Goal: Task Accomplishment & Management: Manage account settings

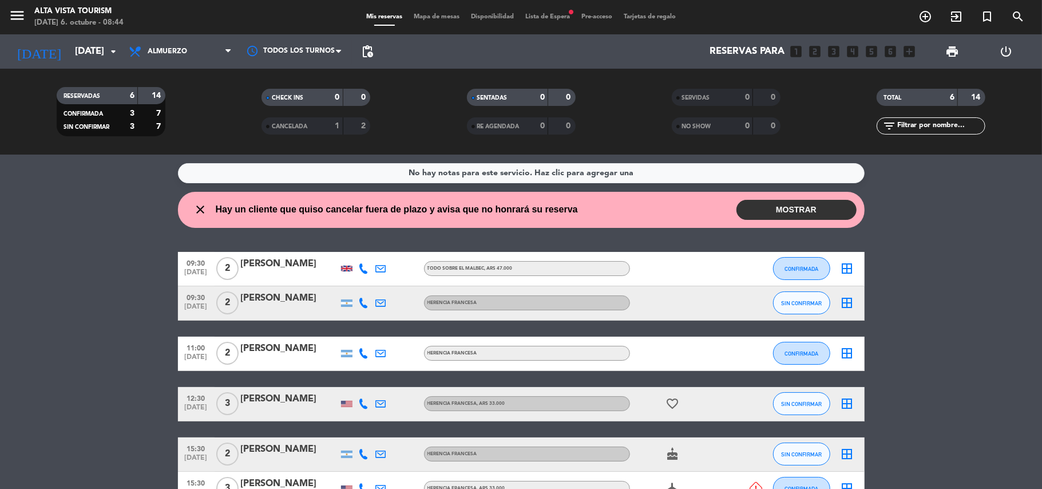
click at [796, 208] on button "MOSTRAR" at bounding box center [796, 210] width 120 height 20
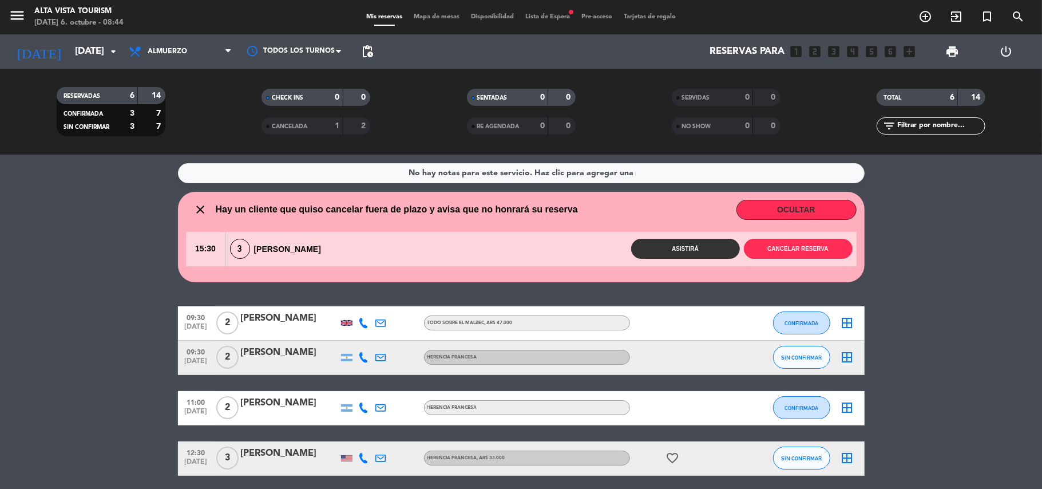
click at [967, 259] on wont-attend-reservations "close Hay un cliente que quiso cancelar fuera de plazo y avisa que no honrará s…" at bounding box center [521, 237] width 1042 height 90
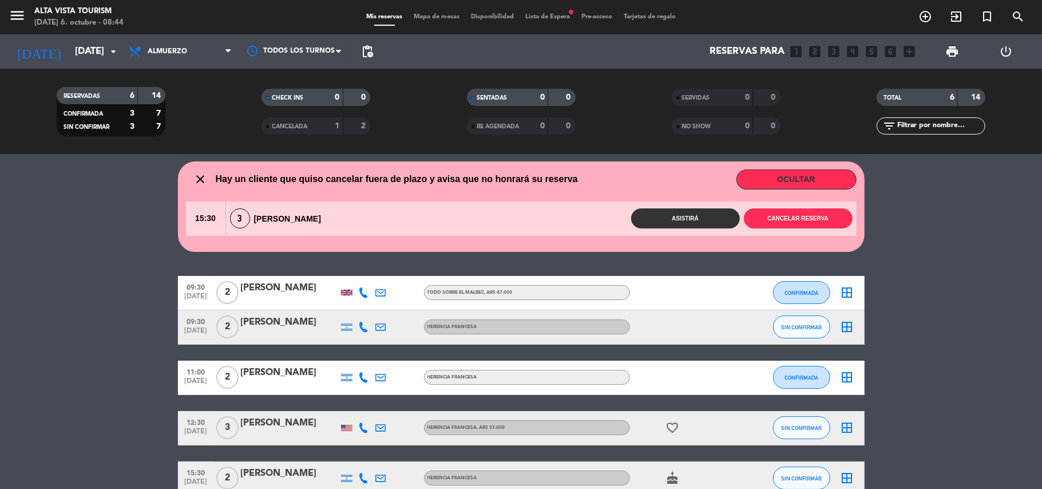
scroll to position [61, 0]
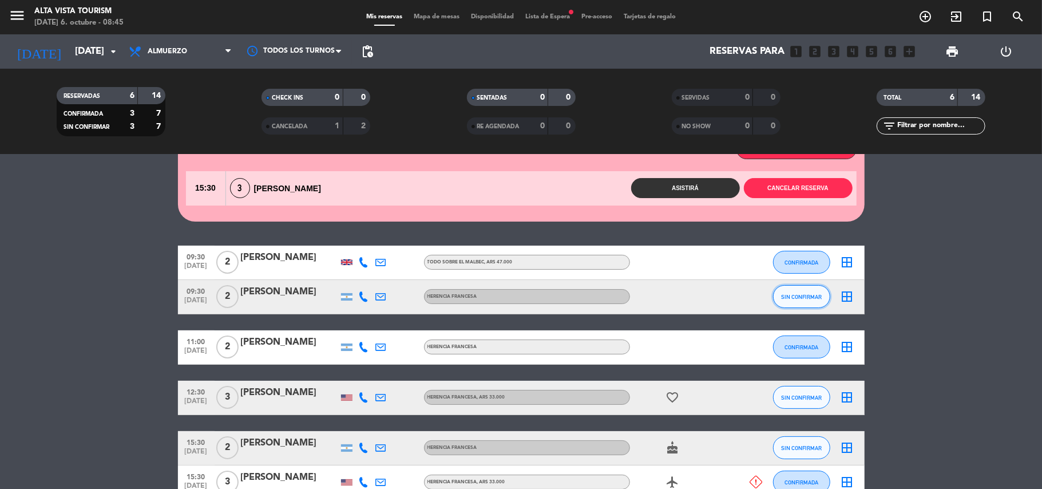
click at [793, 296] on span "SIN CONFIRMAR" at bounding box center [801, 297] width 41 height 6
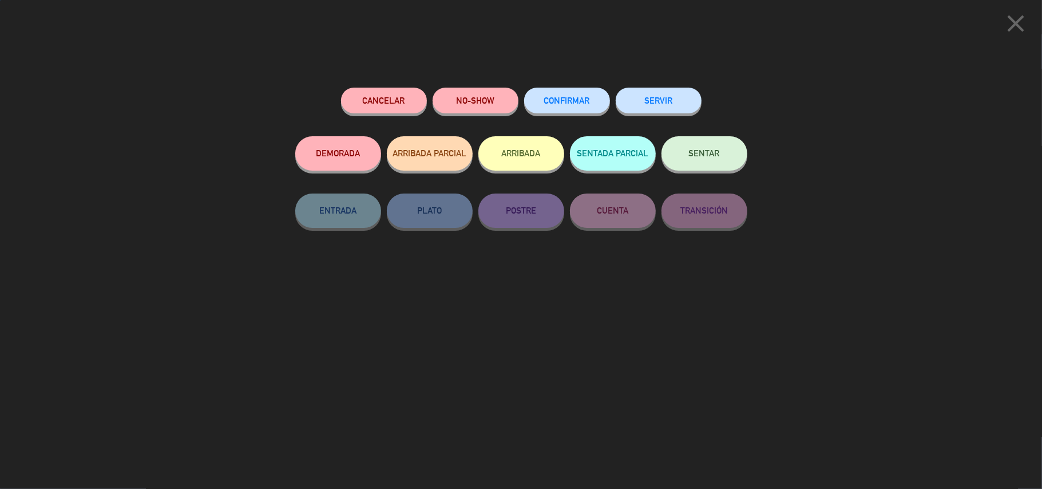
click at [584, 95] on button "CONFIRMAR" at bounding box center [567, 101] width 86 height 26
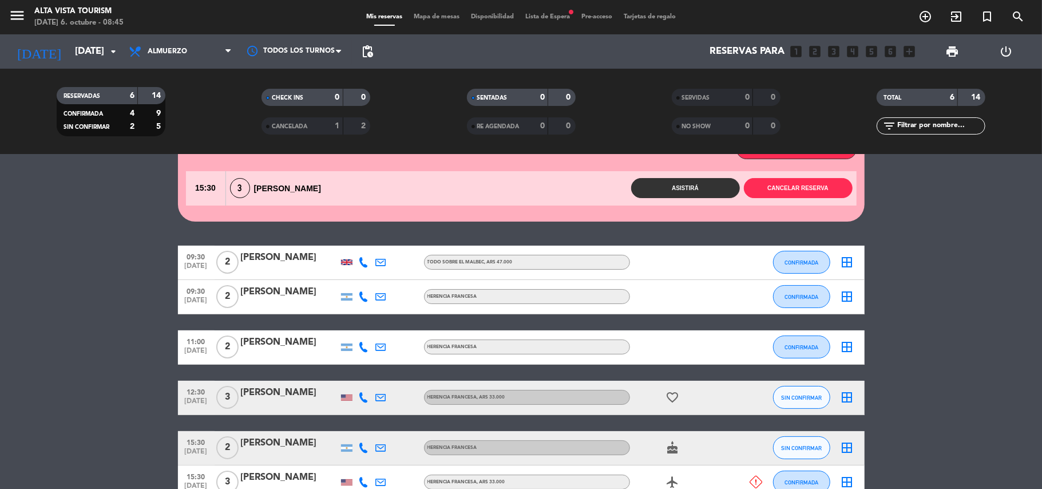
click at [939, 300] on bookings-row "09:30 [DATE] 2 [PERSON_NAME] Todo sobre el malbec , ARS 47.000 CONFIRMADA borde…" at bounding box center [521, 372] width 1042 height 254
click at [793, 398] on span "SIN CONFIRMAR" at bounding box center [801, 397] width 41 height 6
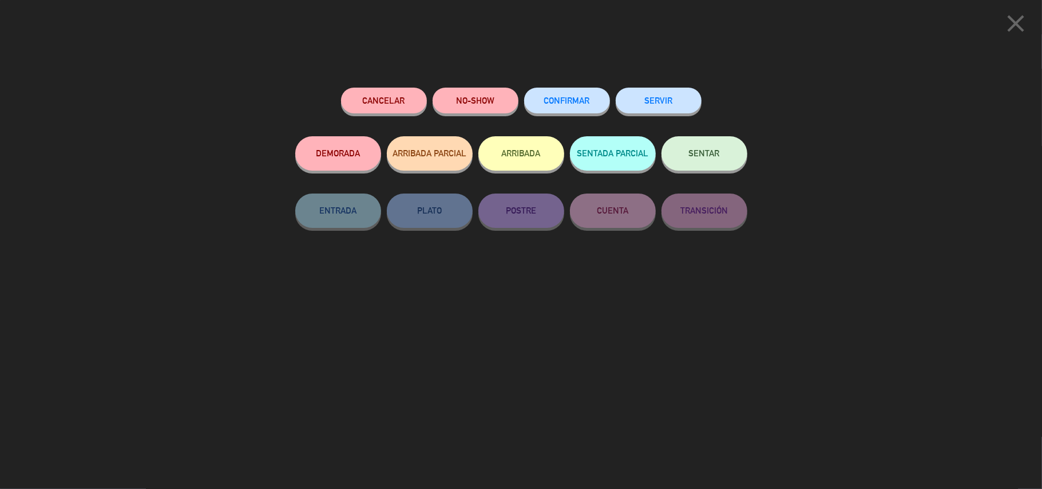
drag, startPoint x: 587, startPoint y: 100, endPoint x: 600, endPoint y: 104, distance: 13.9
click at [586, 100] on span "CONFIRMAR" at bounding box center [567, 101] width 46 height 10
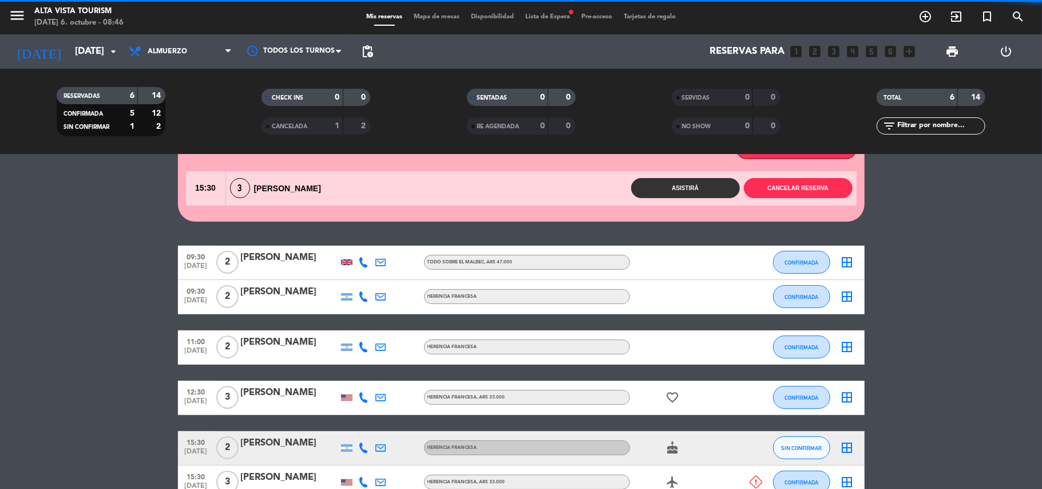
click at [990, 303] on bookings-row "09:30 [DATE] 2 [PERSON_NAME] Todo sobre el malbec , ARS 47.000 CONFIRMADA borde…" at bounding box center [521, 372] width 1042 height 254
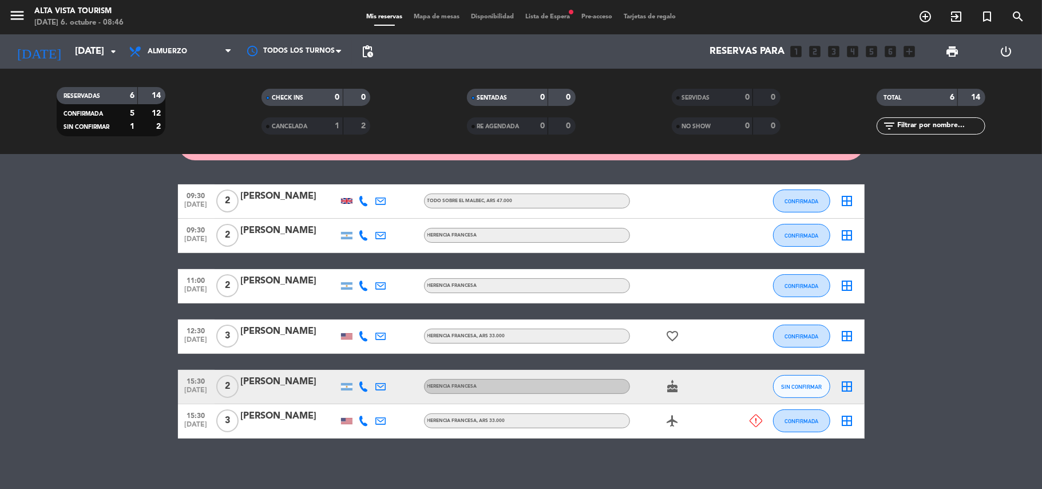
scroll to position [128, 0]
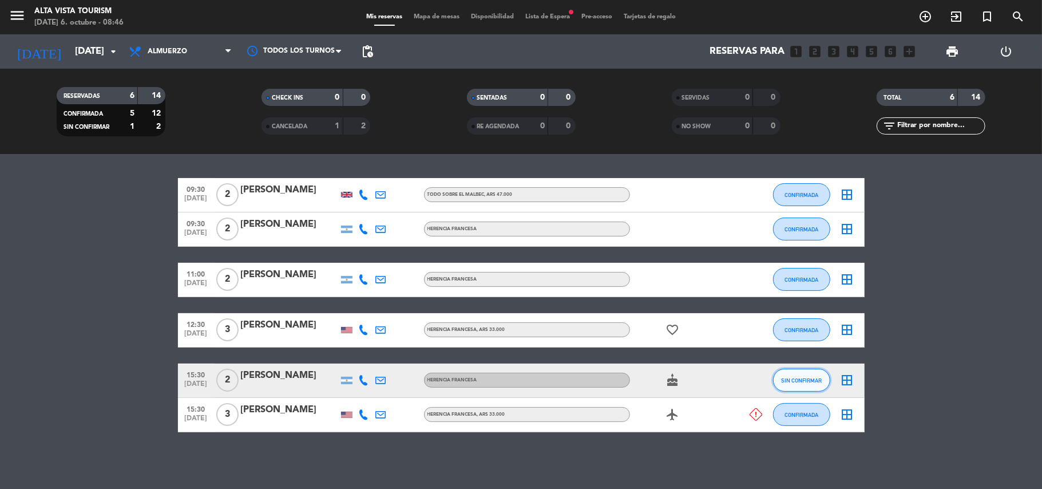
click at [799, 372] on button "SIN CONFIRMAR" at bounding box center [801, 379] width 57 height 23
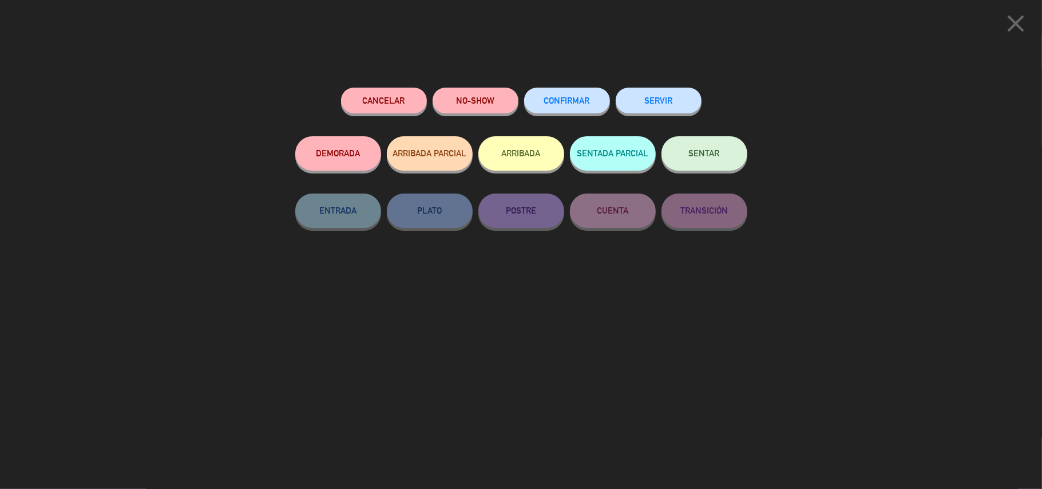
click at [565, 104] on span "CONFIRMAR" at bounding box center [567, 101] width 46 height 10
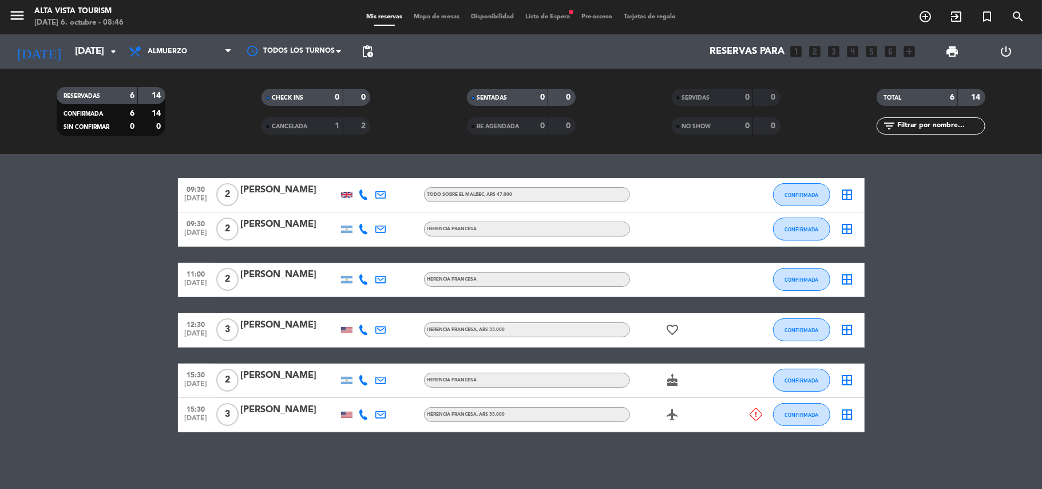
click at [364, 415] on icon at bounding box center [364, 414] width 10 height 10
click at [371, 397] on span "content_paste" at bounding box center [375, 395] width 9 height 9
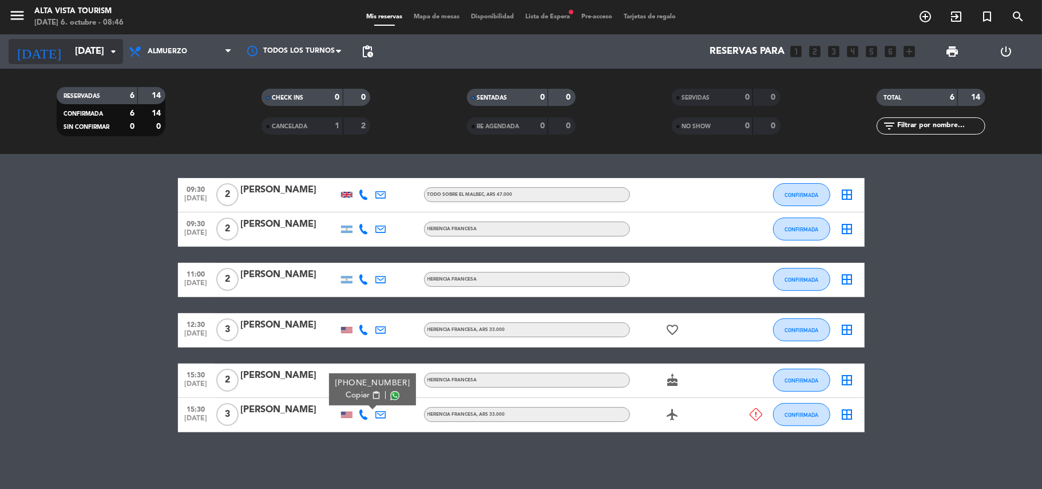
click at [74, 50] on input "[DATE]" at bounding box center [131, 52] width 124 height 22
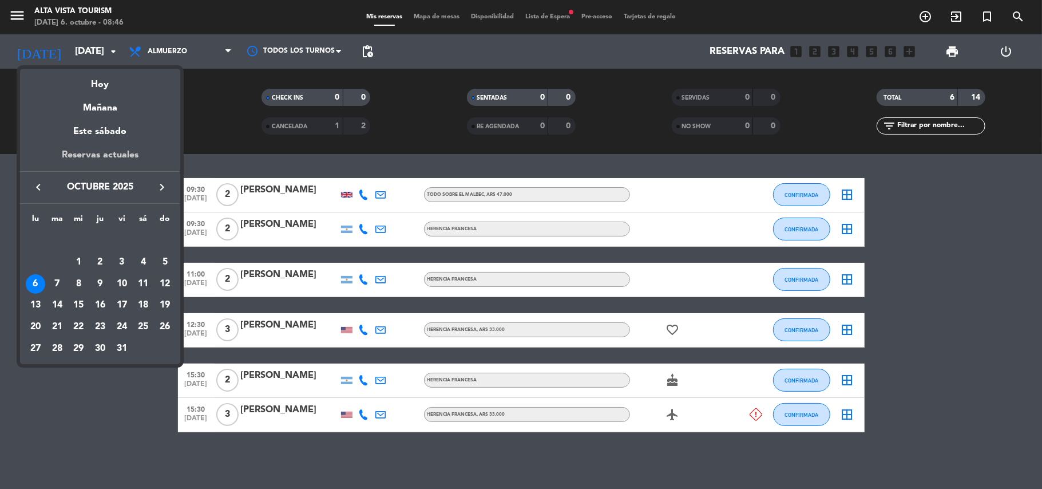
click at [96, 154] on div "Reservas actuales" at bounding box center [100, 159] width 160 height 23
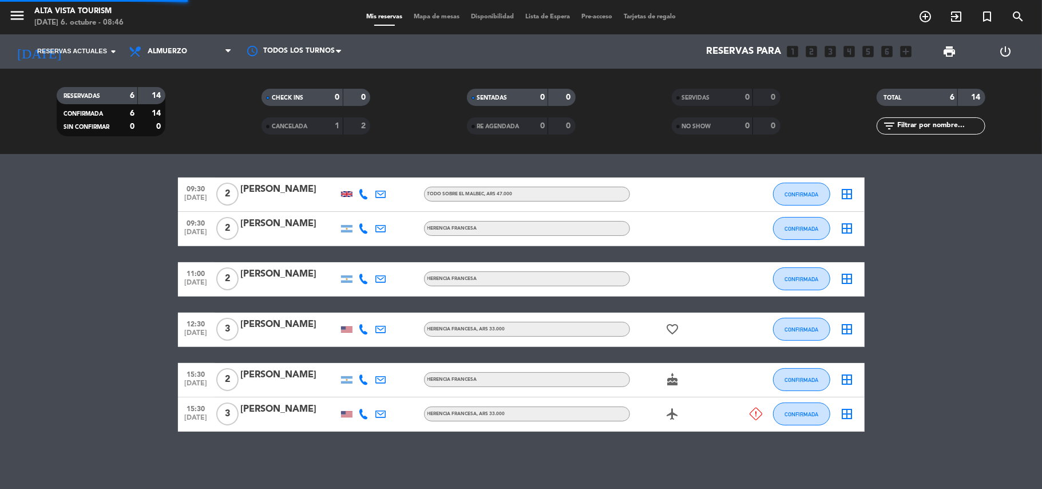
scroll to position [100, 0]
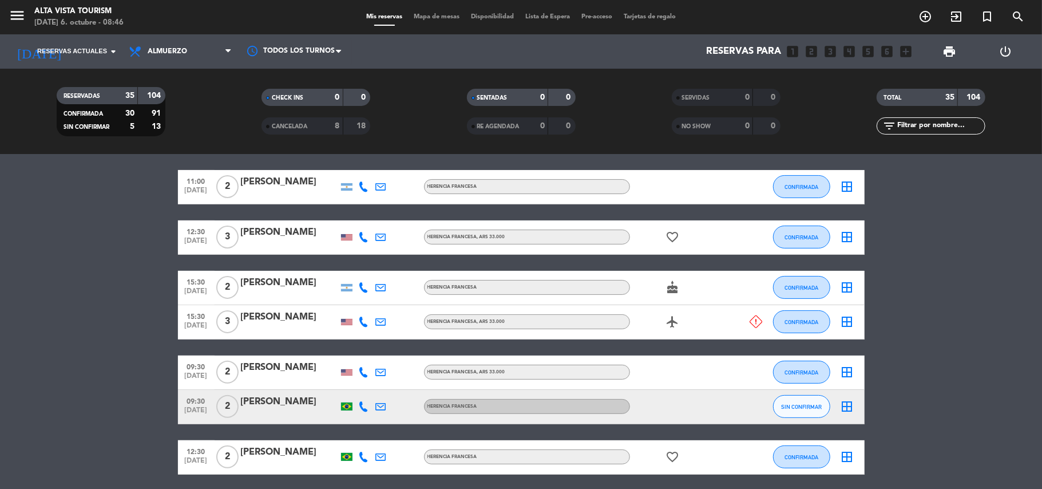
scroll to position [191, 0]
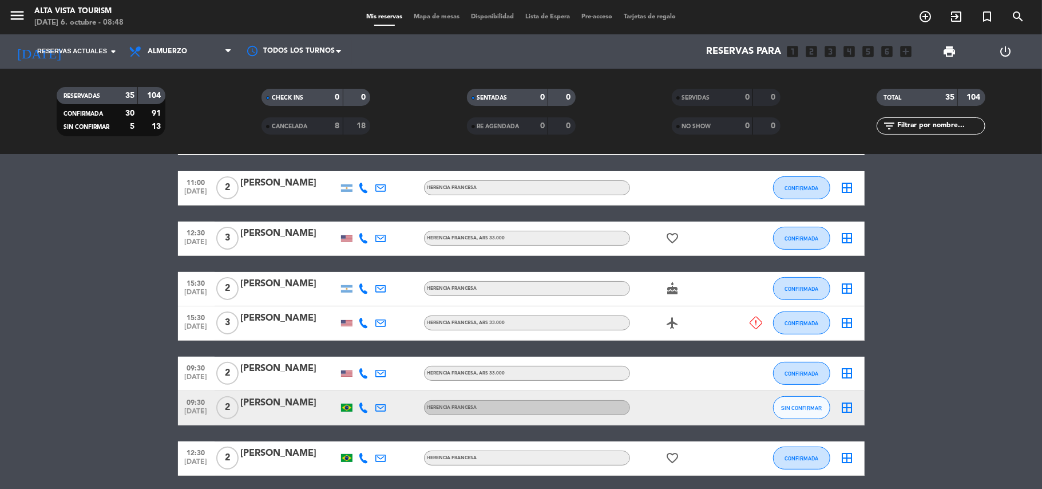
click at [542, 14] on span "Lista de Espera" at bounding box center [548, 17] width 56 height 6
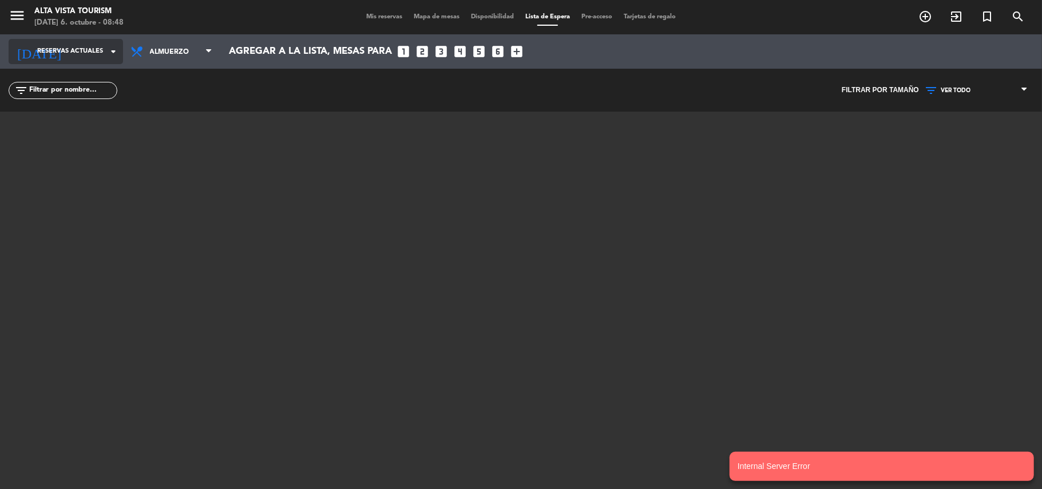
click at [72, 50] on span "Reservas actuales" at bounding box center [70, 51] width 66 height 10
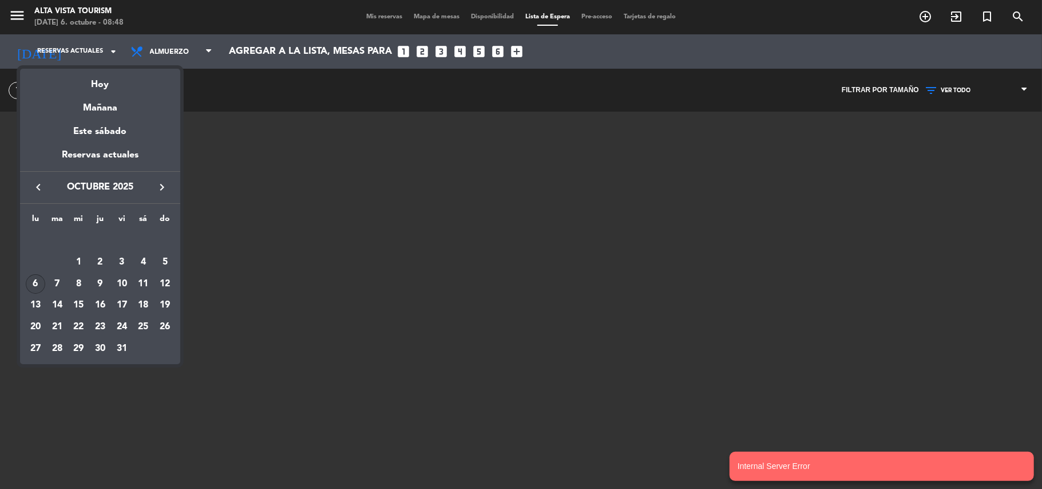
click at [28, 282] on div "6" at bounding box center [35, 283] width 19 height 19
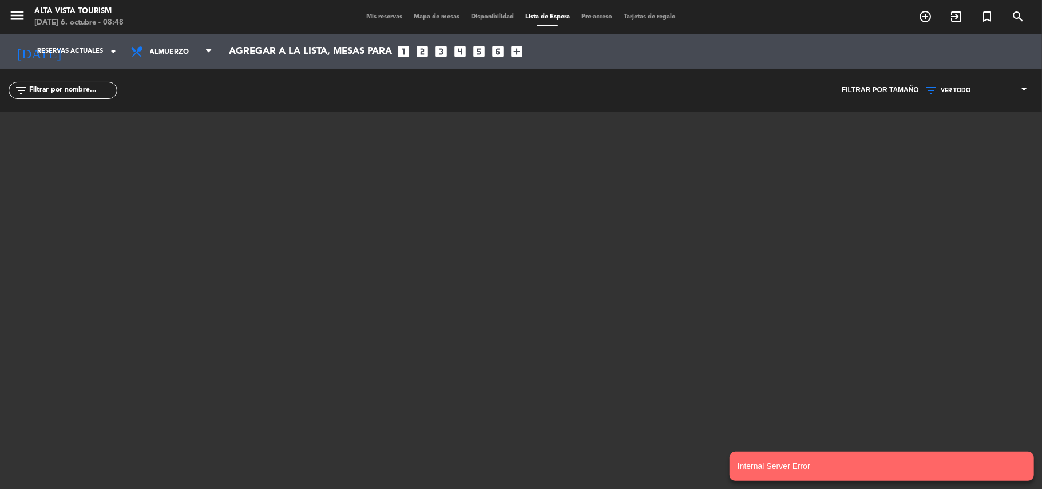
type input "[DATE]"
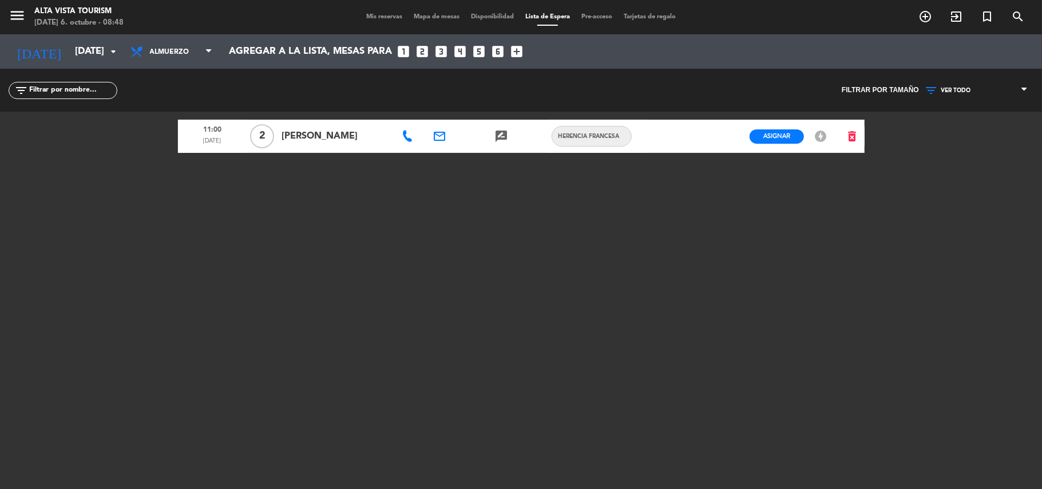
click at [404, 136] on icon at bounding box center [407, 135] width 11 height 11
click at [438, 111] on span "Copiar" at bounding box center [446, 116] width 24 height 12
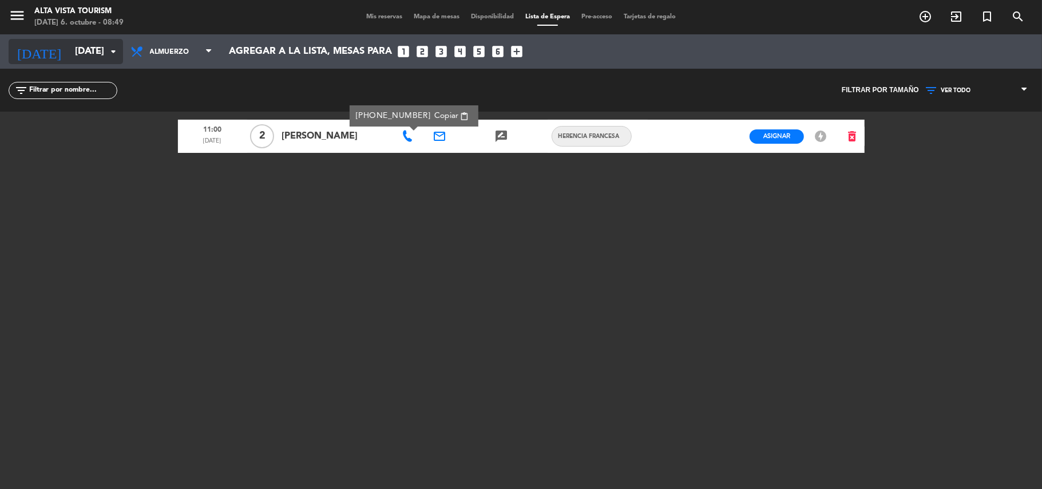
click at [69, 53] on input "[DATE]" at bounding box center [131, 52] width 124 height 22
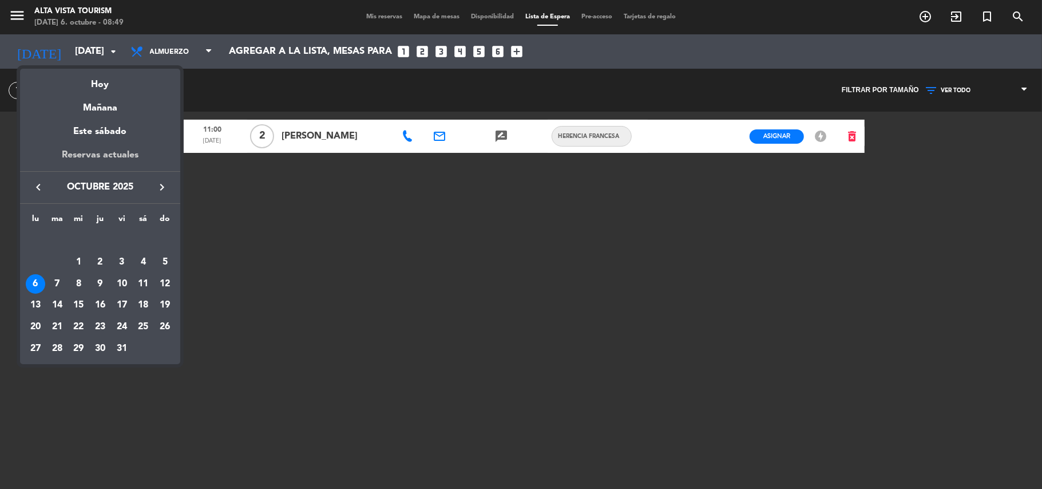
click at [83, 152] on div "Reservas actuales" at bounding box center [100, 159] width 160 height 23
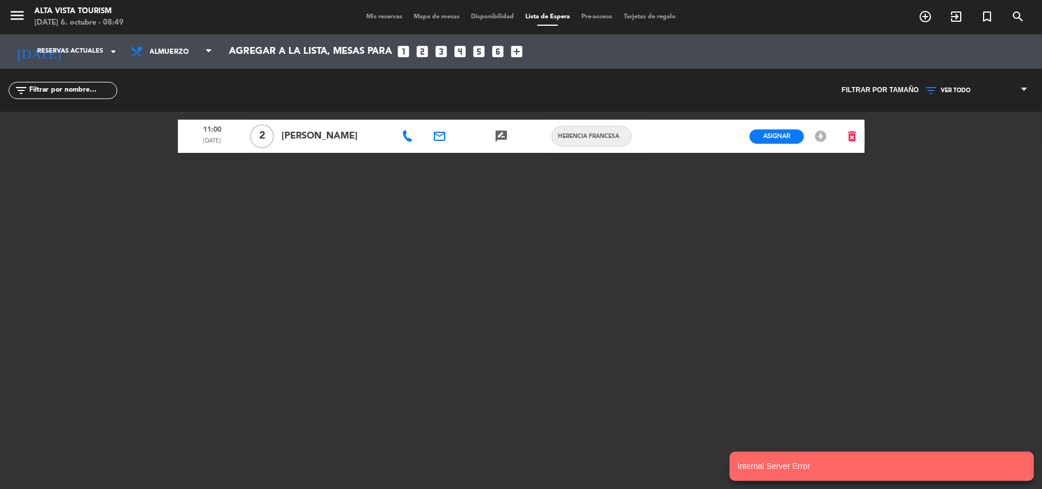
click at [371, 8] on div "menu Alta Vista Tourism [DATE] 6. octubre - 08:49 Mis reservas Mapa de mesas Di…" at bounding box center [521, 17] width 1042 height 34
click at [366, 19] on span "Mis reservas" at bounding box center [383, 17] width 47 height 6
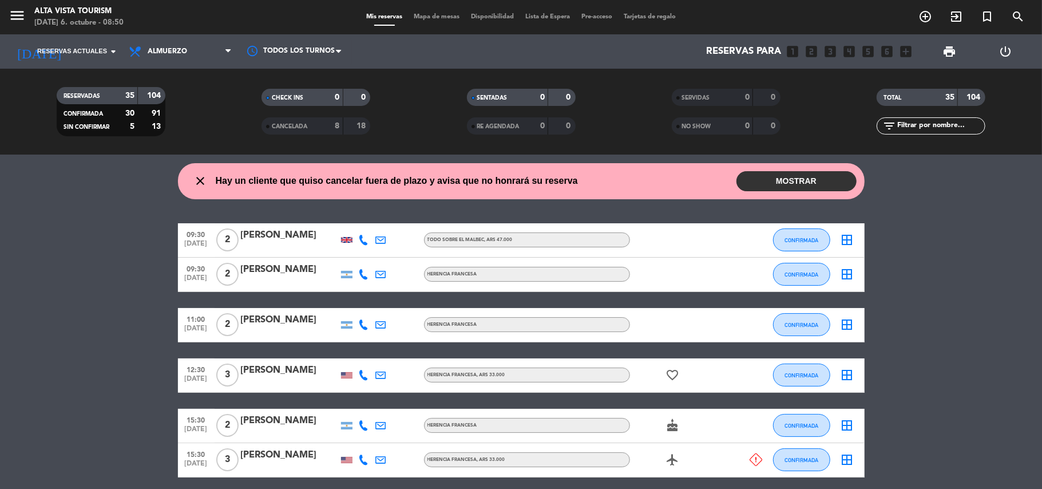
click at [778, 177] on button "MOSTRAR" at bounding box center [796, 181] width 120 height 20
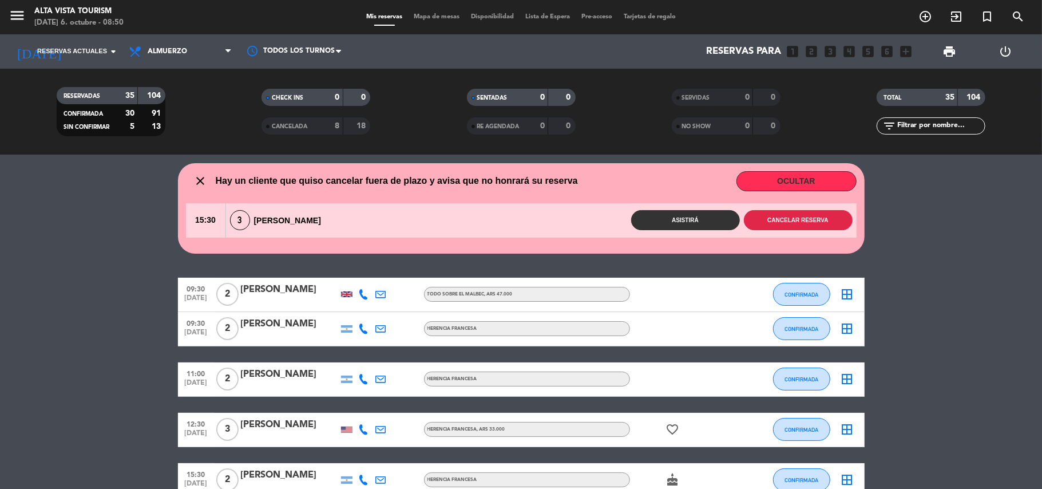
click at [807, 216] on button "Cancelar reserva" at bounding box center [798, 220] width 109 height 20
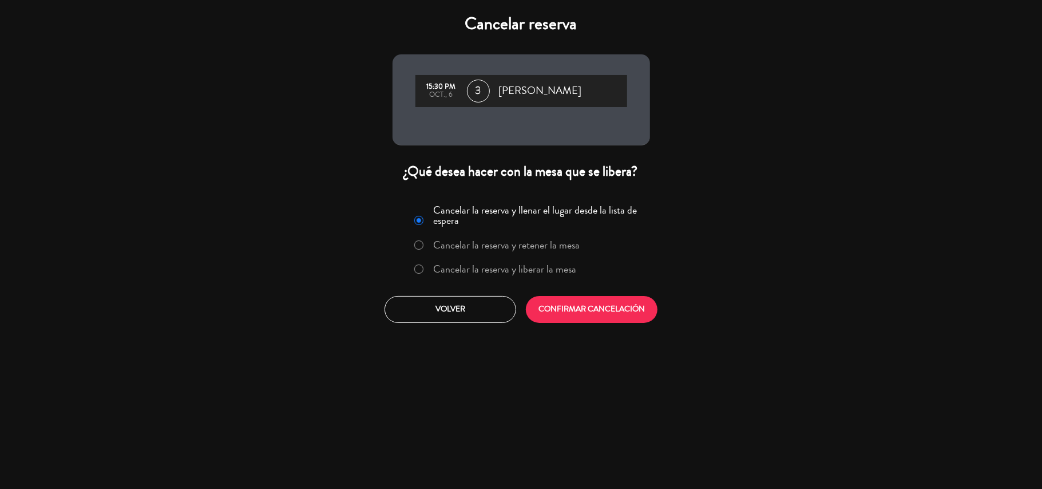
click at [546, 264] on label "Cancelar la reserva y liberar la mesa" at bounding box center [504, 269] width 143 height 10
click at [581, 308] on button "CONFIRMAR CANCELACIÓN" at bounding box center [592, 309] width 132 height 27
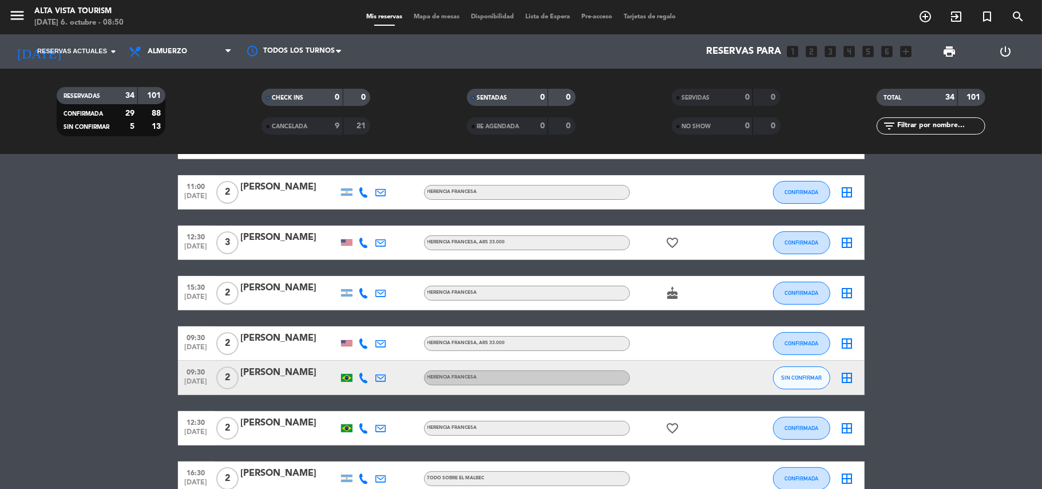
scroll to position [94, 0]
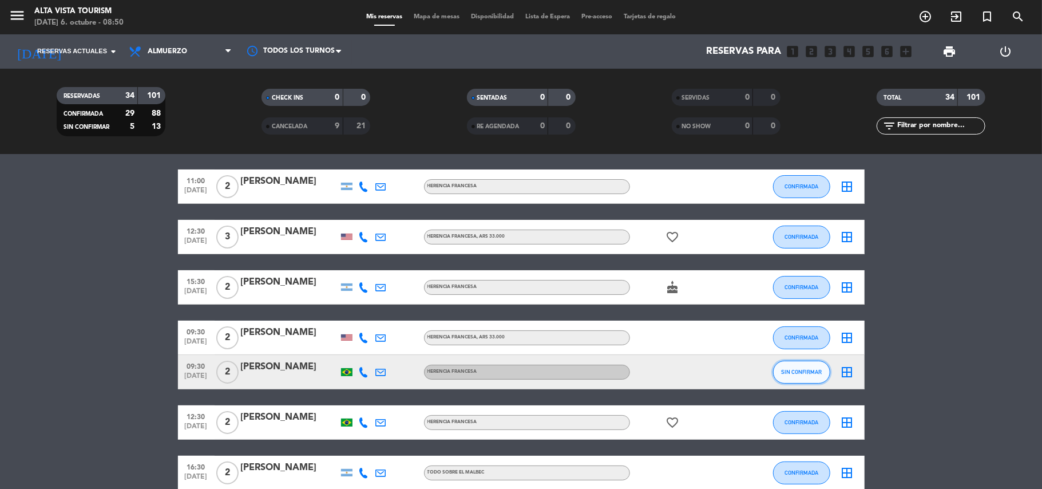
click at [815, 370] on span "SIN CONFIRMAR" at bounding box center [801, 371] width 41 height 6
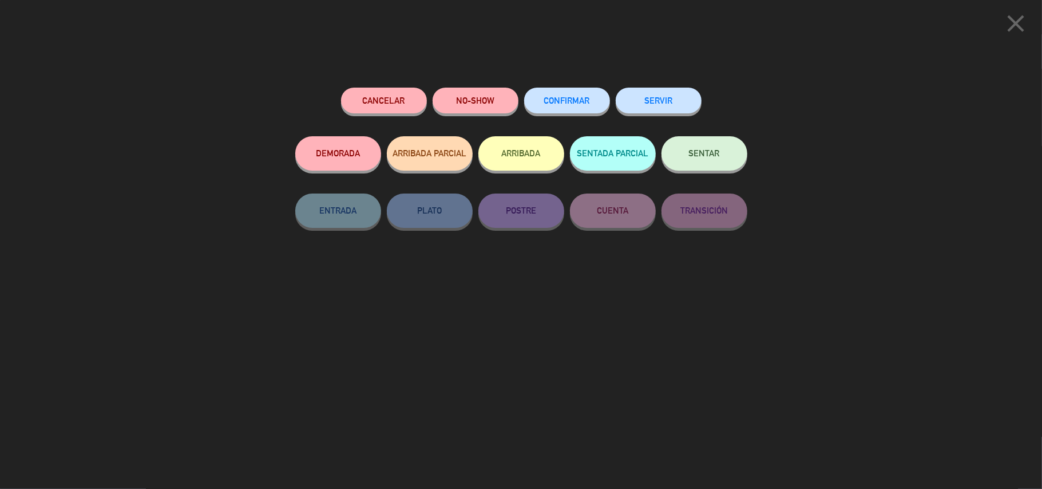
click at [577, 100] on span "CONFIRMAR" at bounding box center [567, 101] width 46 height 10
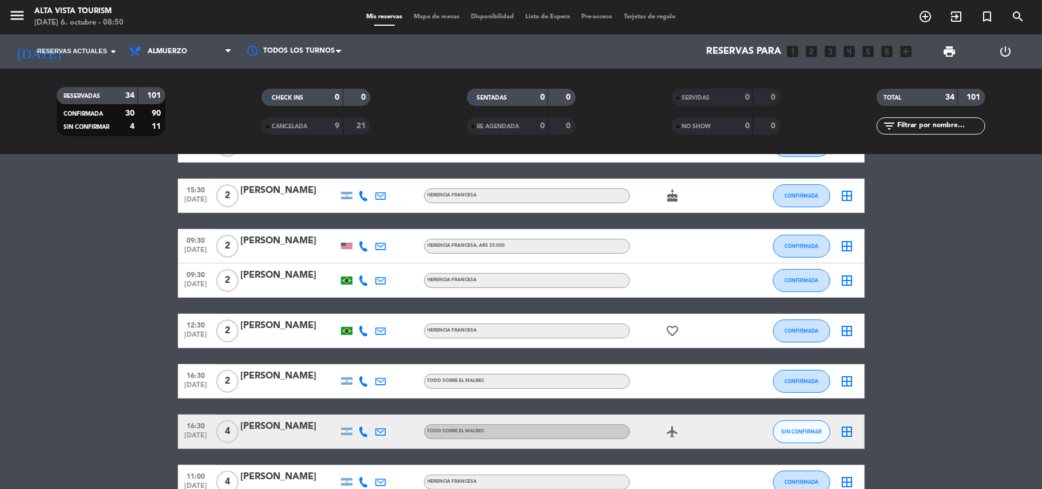
scroll to position [216, 0]
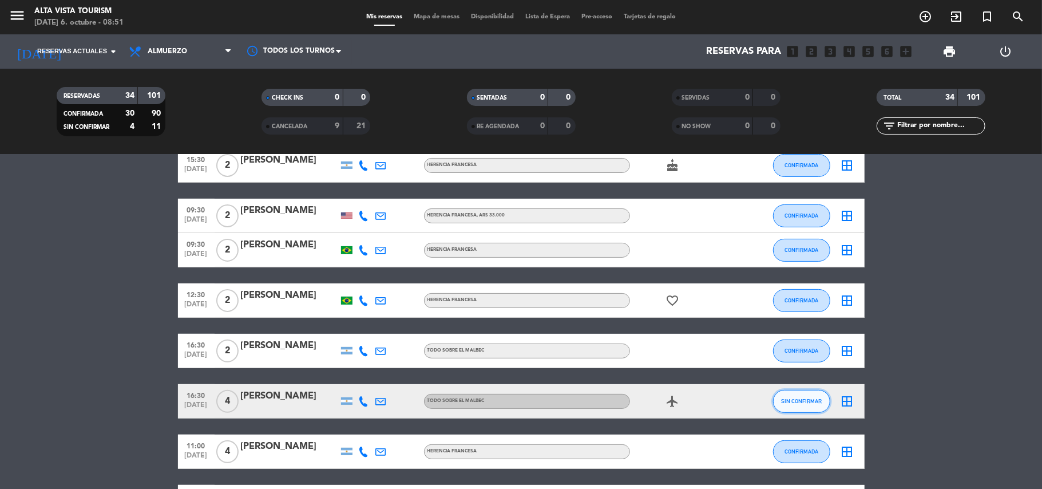
click at [790, 403] on span "SIN CONFIRMAR" at bounding box center [801, 401] width 41 height 6
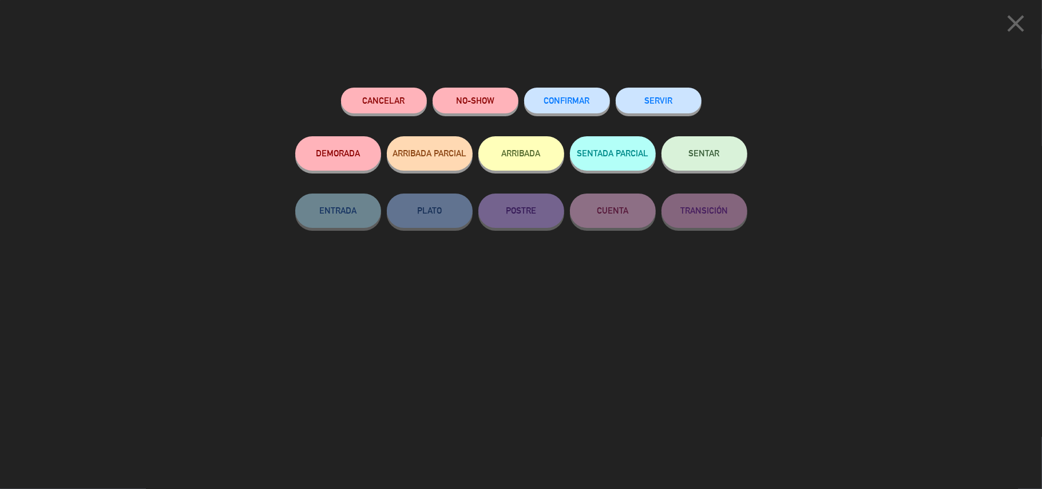
click at [574, 98] on span "CONFIRMAR" at bounding box center [567, 101] width 46 height 10
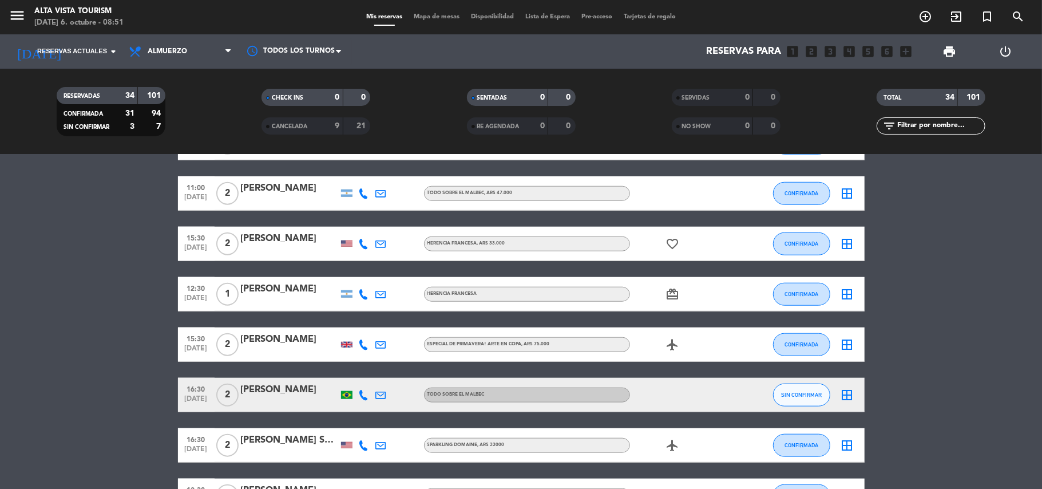
scroll to position [857, 0]
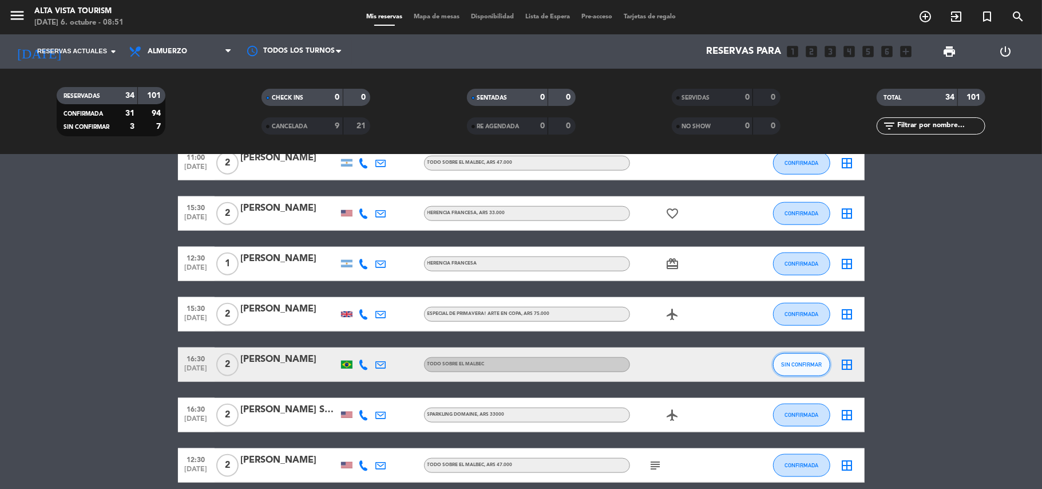
click at [818, 363] on span "SIN CONFIRMAR" at bounding box center [801, 364] width 41 height 6
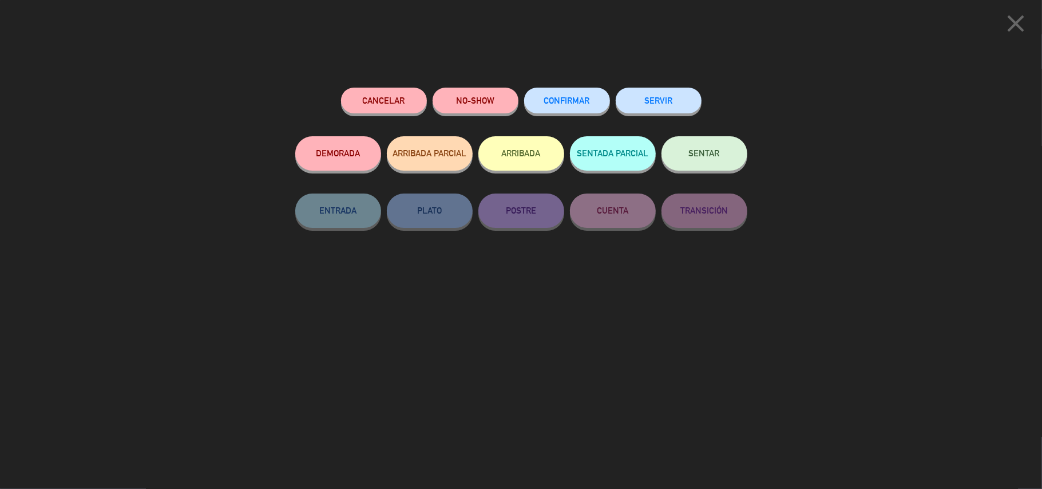
click at [572, 103] on span "CONFIRMAR" at bounding box center [567, 101] width 46 height 10
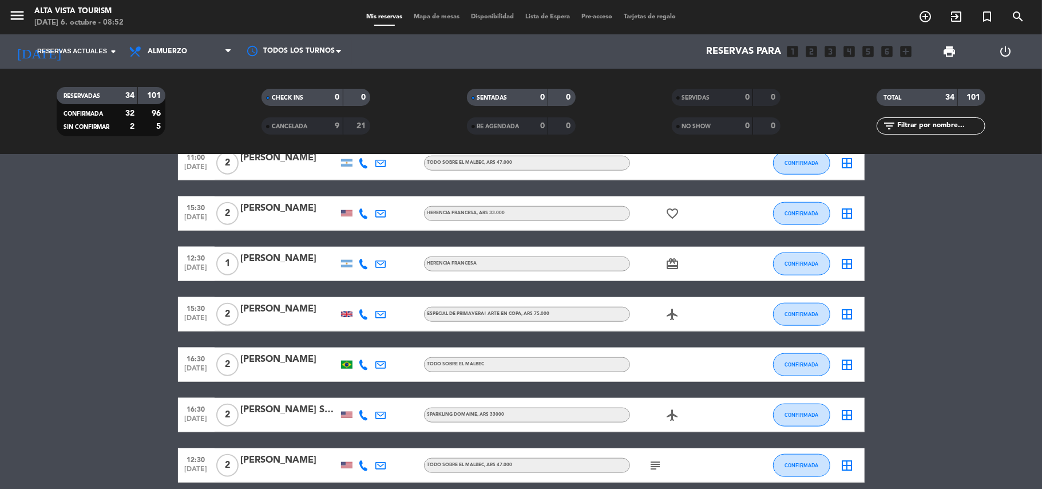
click at [896, 429] on bookings-row "09:30 [DATE] 2 [PERSON_NAME] Todo sobre el malbec , ARS 47.000 CONFIRMADA borde…" at bounding box center [521, 146] width 1042 height 1648
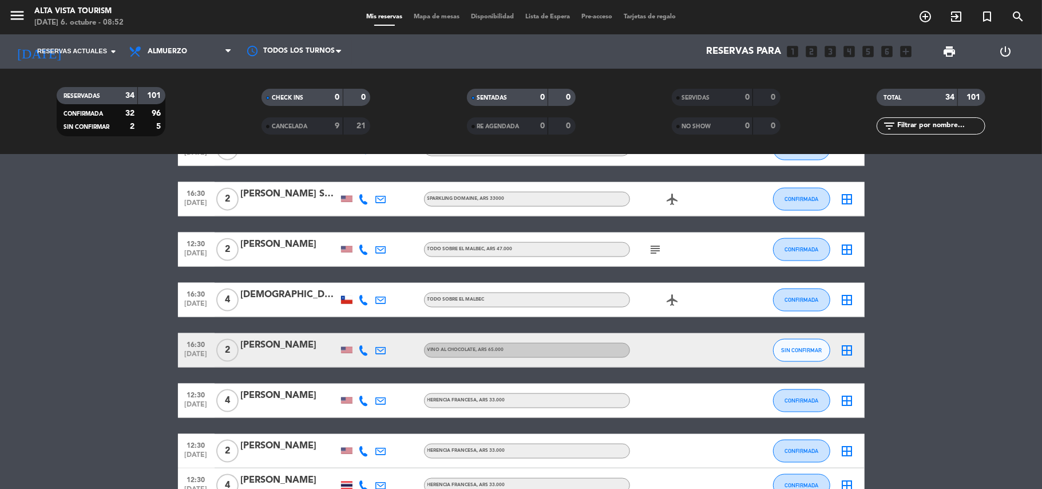
scroll to position [1101, 0]
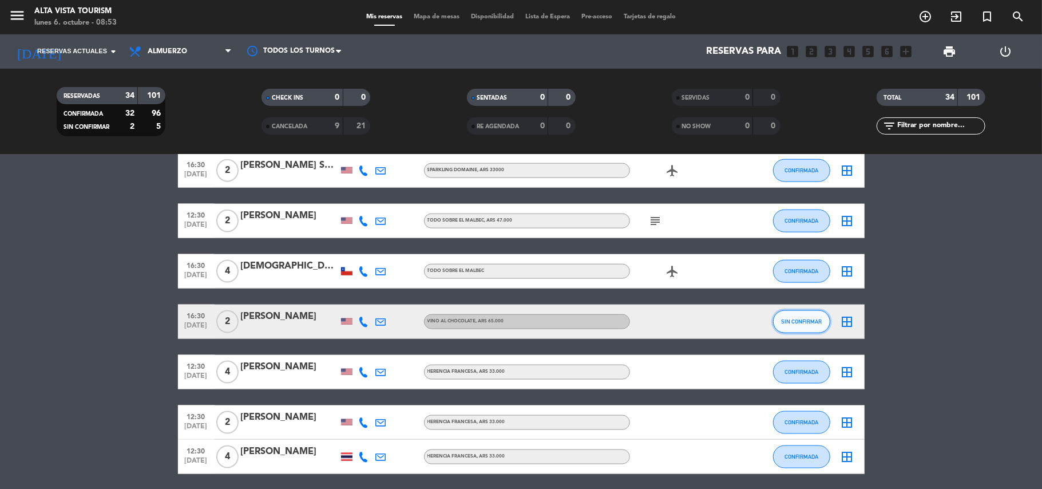
click at [795, 320] on span "SIN CONFIRMAR" at bounding box center [801, 321] width 41 height 6
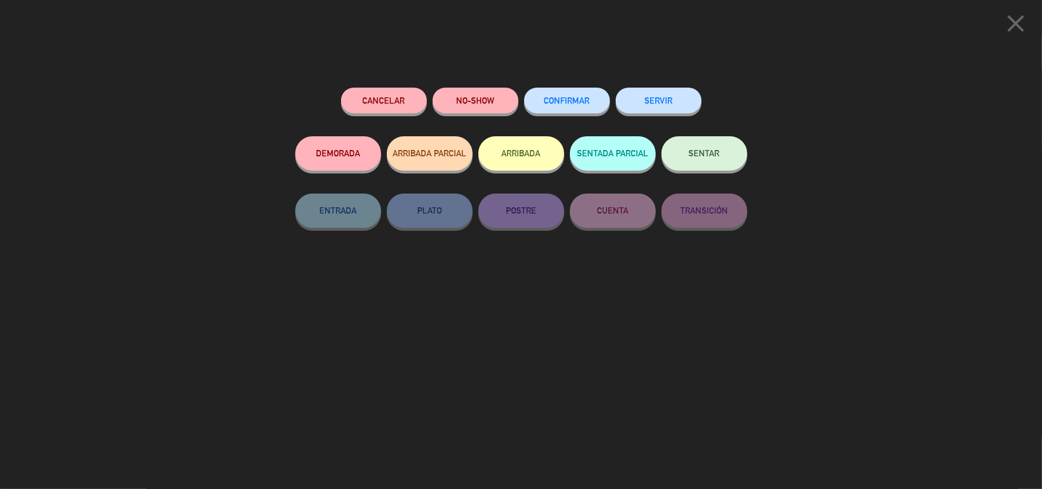
click at [577, 102] on span "CONFIRMAR" at bounding box center [567, 101] width 46 height 10
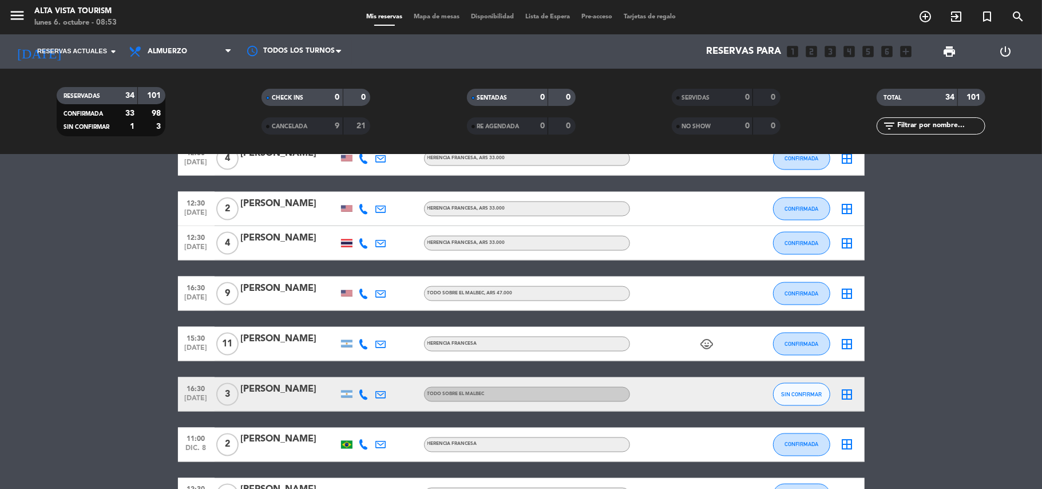
scroll to position [1345, 0]
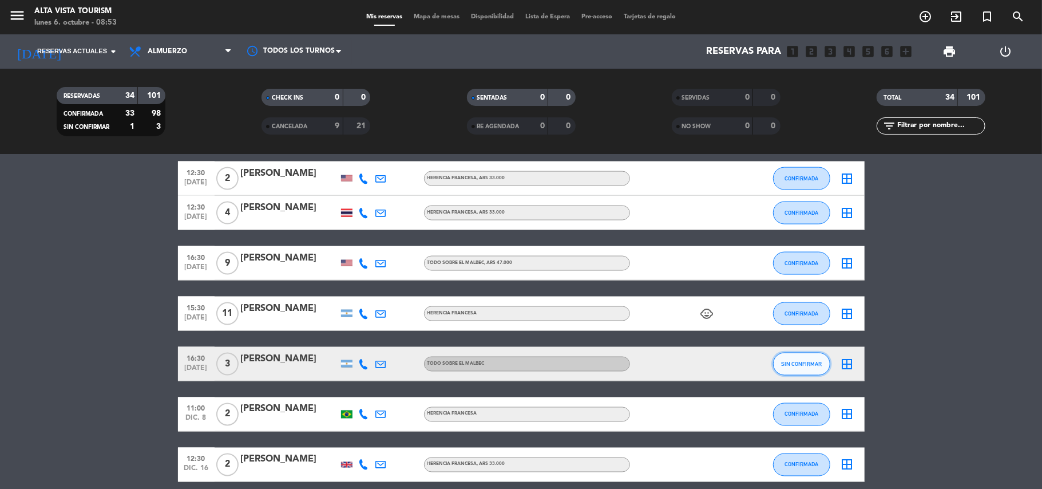
click at [792, 356] on button "SIN CONFIRMAR" at bounding box center [801, 363] width 57 height 23
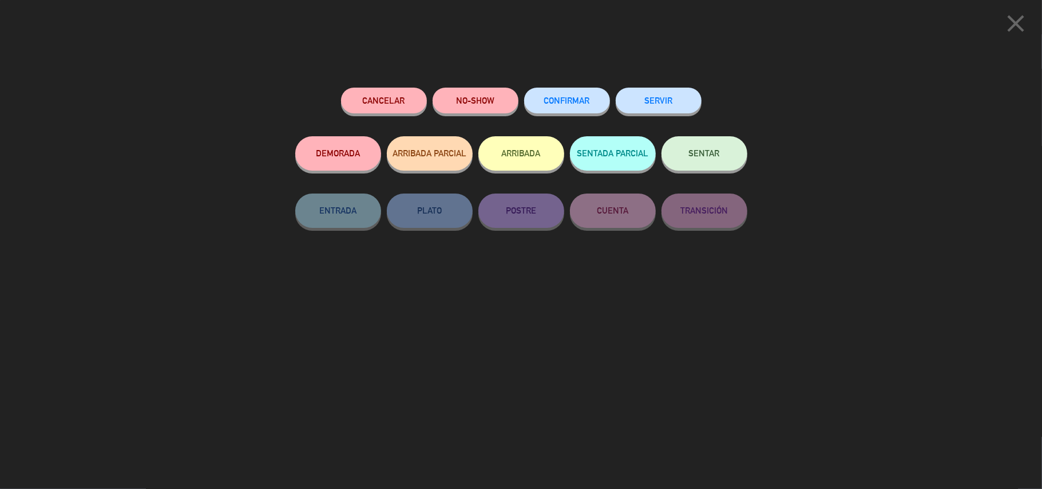
click at [579, 97] on span "CONFIRMAR" at bounding box center [567, 101] width 46 height 10
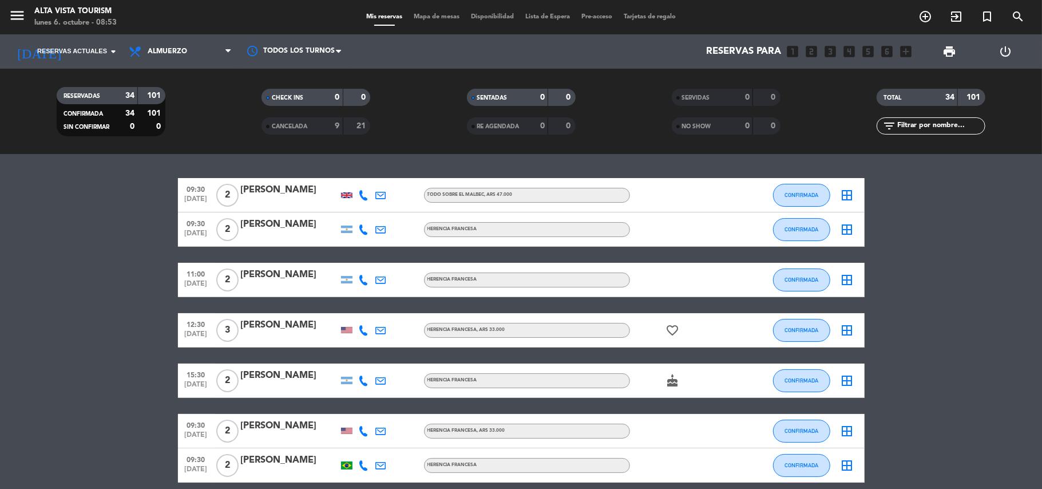
scroll to position [0, 0]
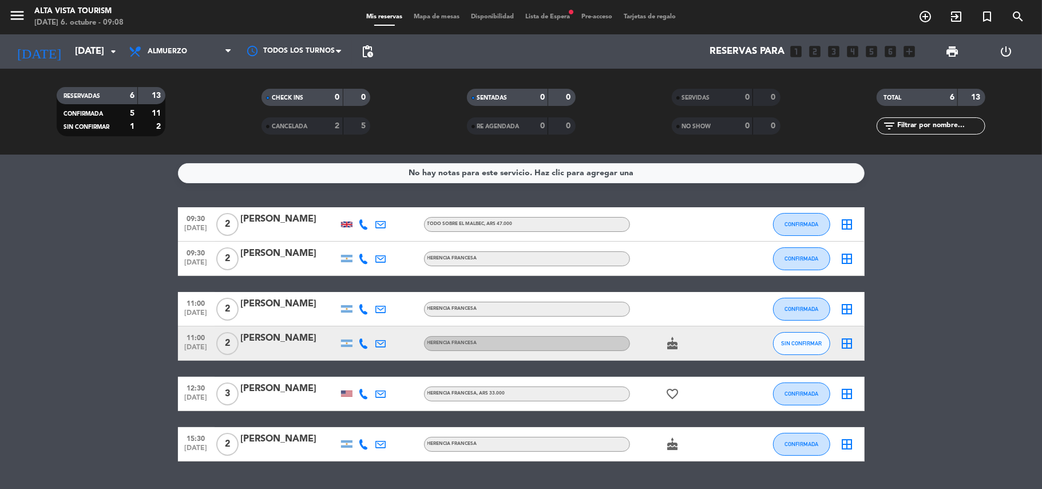
click at [673, 346] on icon "cake" at bounding box center [673, 343] width 14 height 14
drag, startPoint x: 912, startPoint y: 344, endPoint x: 891, endPoint y: 344, distance: 21.2
click at [909, 344] on bookings-row "09:30 oct. 6 2 Alex John Lund Robertson Todo sobre el malbec , ARS 47.000 CONFI…" at bounding box center [521, 334] width 1042 height 254
click at [788, 346] on span "SIN CONFIRMAR" at bounding box center [801, 343] width 41 height 6
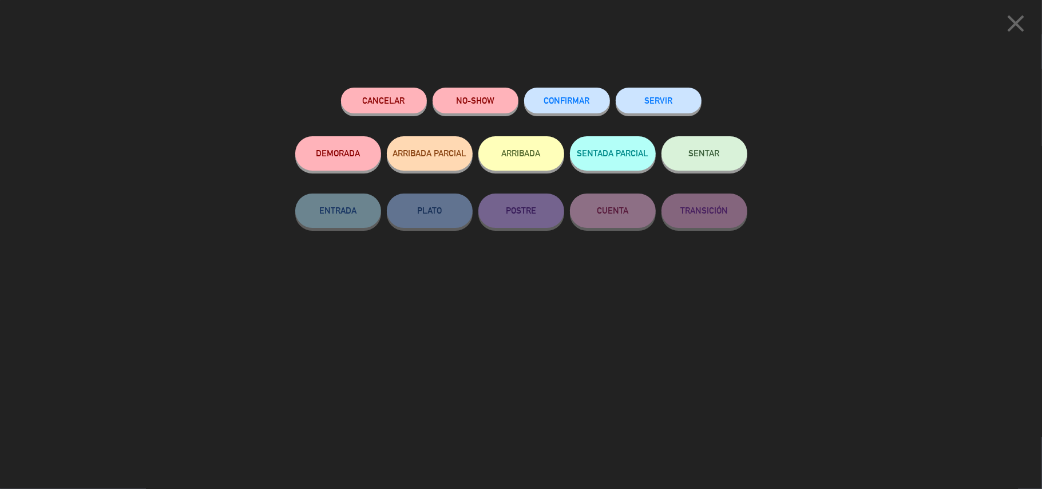
click at [579, 88] on div "CONFIRMAR" at bounding box center [567, 112] width 86 height 49
click at [561, 104] on span "CONFIRMAR" at bounding box center [567, 101] width 46 height 10
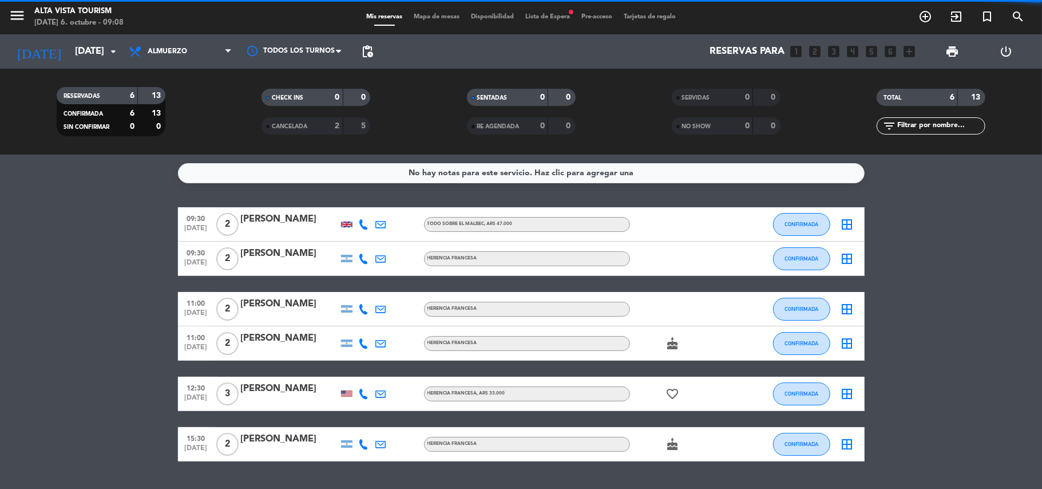
click at [93, 384] on bookings-row "09:30 oct. 6 2 Alex John Lund Robertson Todo sobre el malbec , ARS 47.000 CONFI…" at bounding box center [521, 334] width 1042 height 254
